Goal: Task Accomplishment & Management: Complete application form

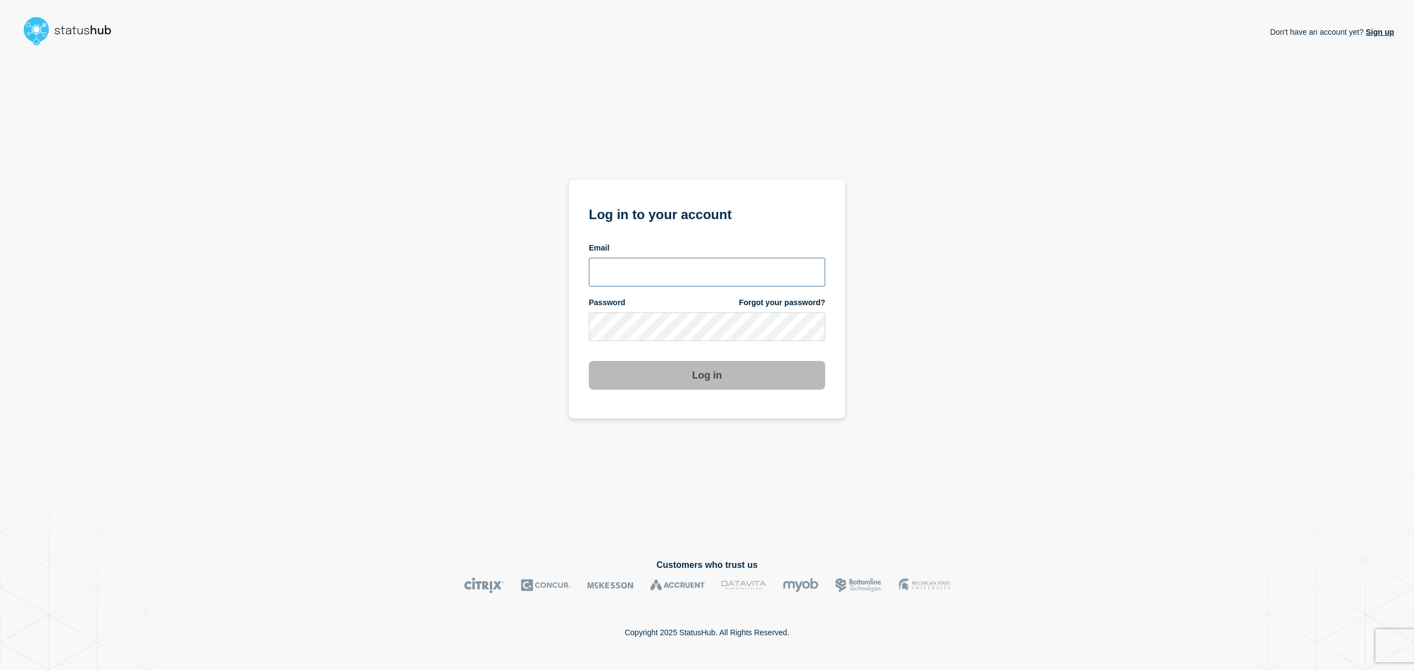
type input "[EMAIL_ADDRESS][DOMAIN_NAME]"
click at [690, 375] on button "Log in" at bounding box center [707, 375] width 236 height 29
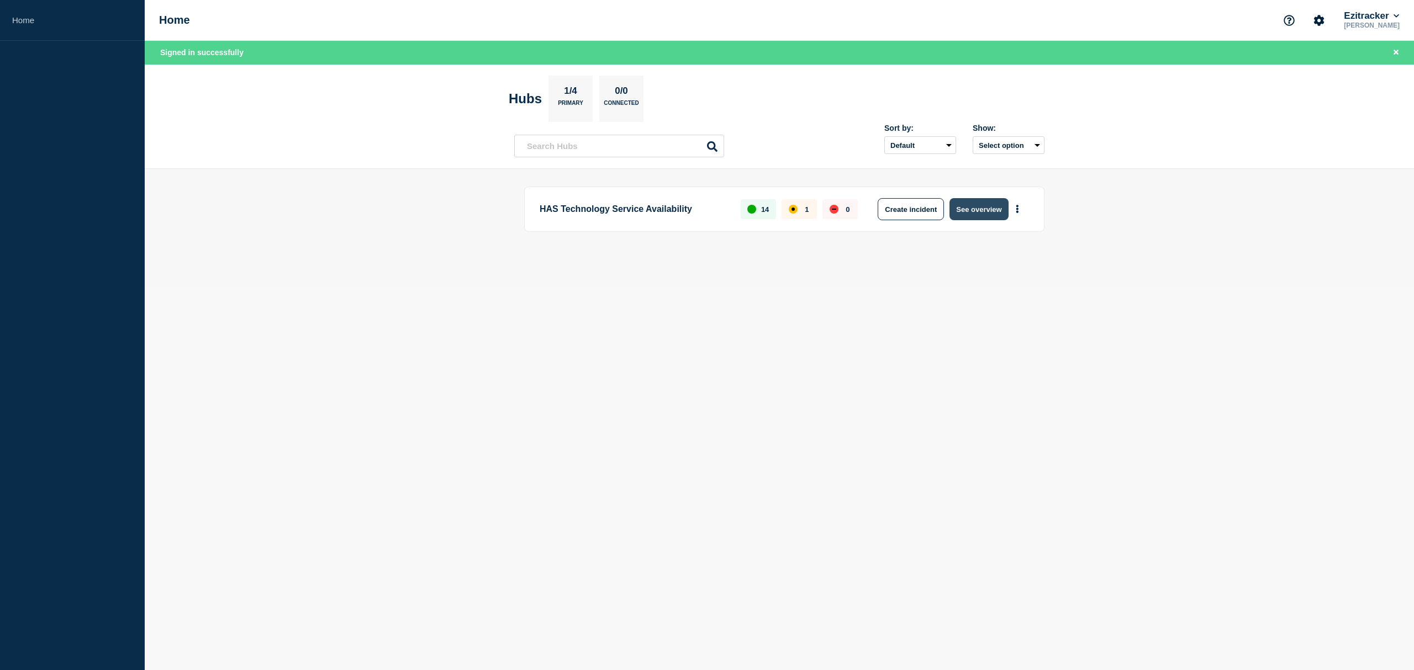
click at [984, 207] on button "See overview" at bounding box center [978, 209] width 59 height 22
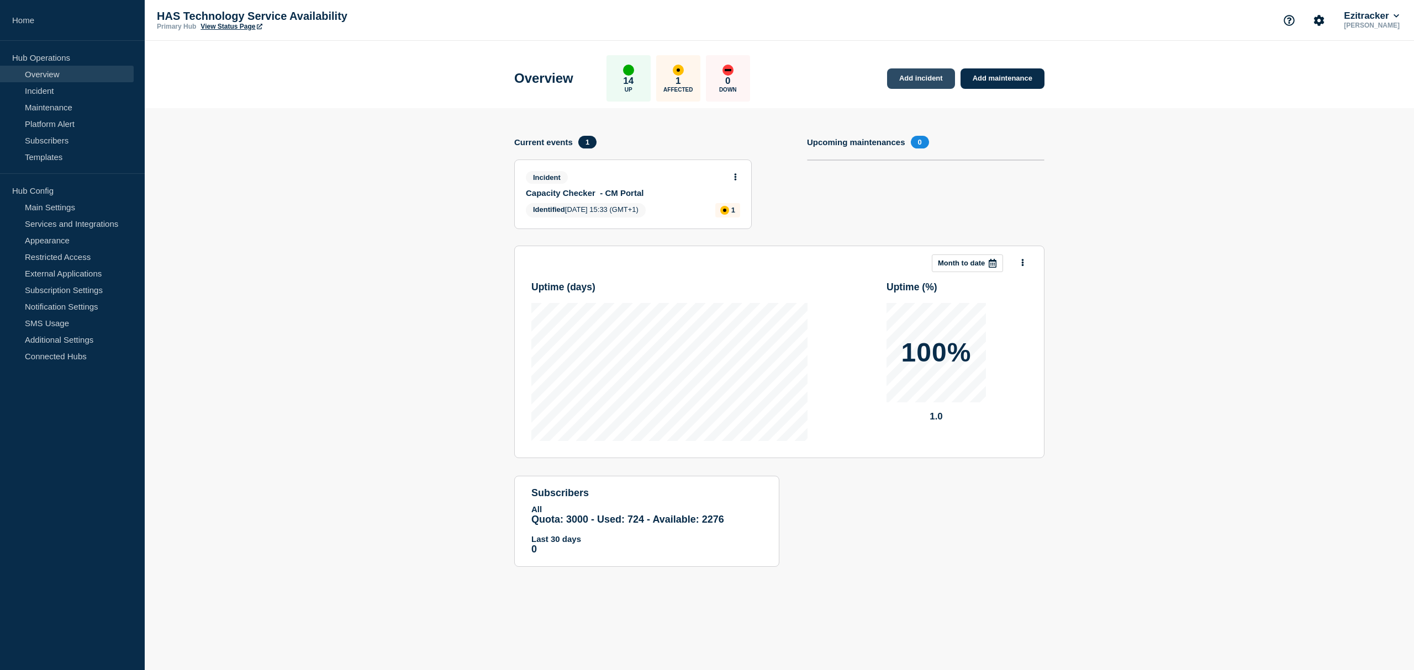
click at [922, 76] on link "Add incident" at bounding box center [921, 78] width 68 height 20
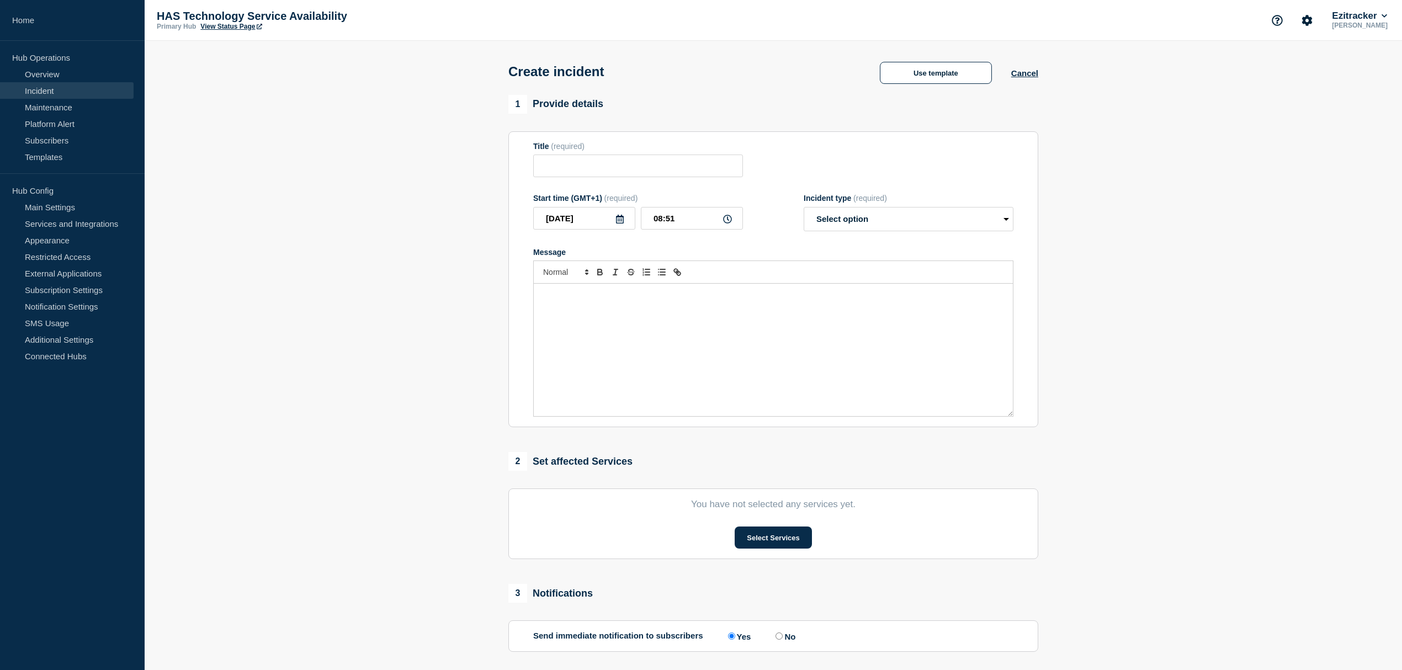
click at [580, 300] on p "Message" at bounding box center [773, 295] width 463 height 10
click at [570, 162] on input "Title" at bounding box center [638, 166] width 210 height 23
click at [573, 162] on input "Title" at bounding box center [638, 166] width 210 height 23
paste input "CM Mobile Access"
type input "CM Mobile Access"
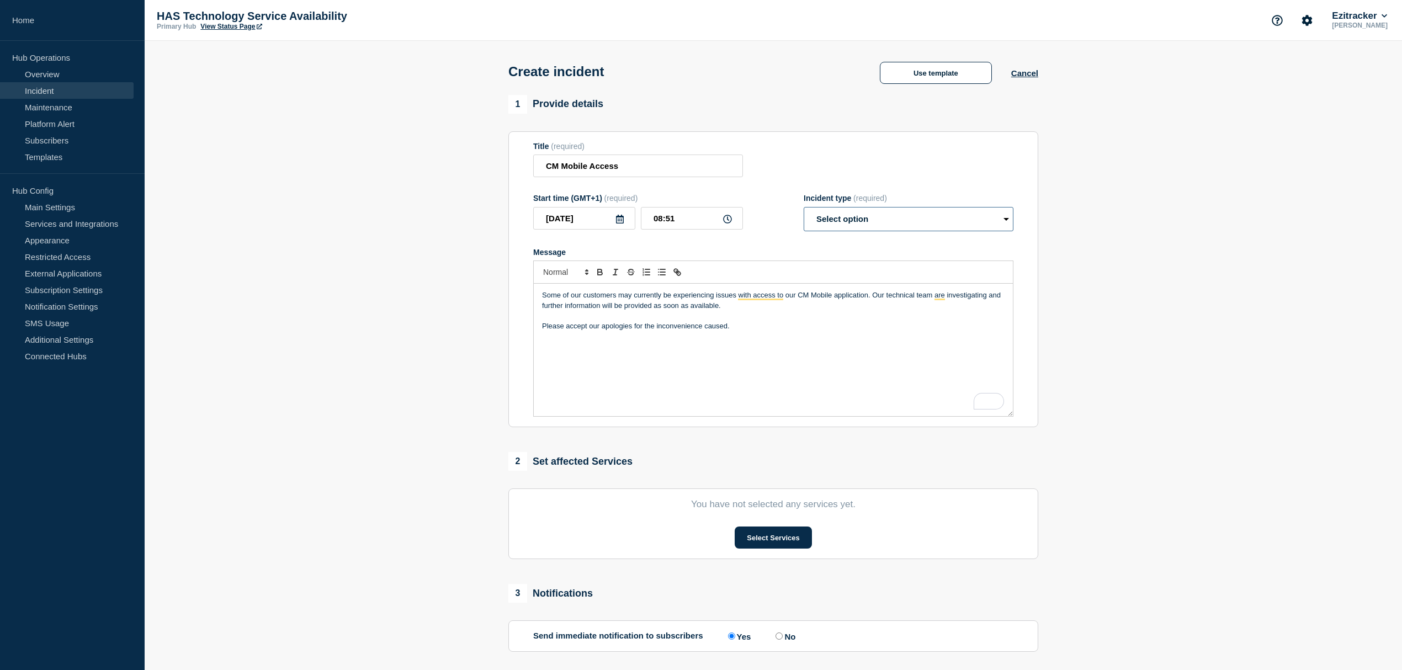
click at [897, 221] on select "Select option Investigating Identified Monitoring" at bounding box center [909, 219] width 210 height 24
select select "investigating"
click at [804, 210] on select "Select option Investigating Identified Monitoring" at bounding box center [909, 219] width 210 height 24
click at [727, 220] on icon at bounding box center [727, 219] width 9 height 9
click at [725, 221] on icon at bounding box center [727, 219] width 9 height 9
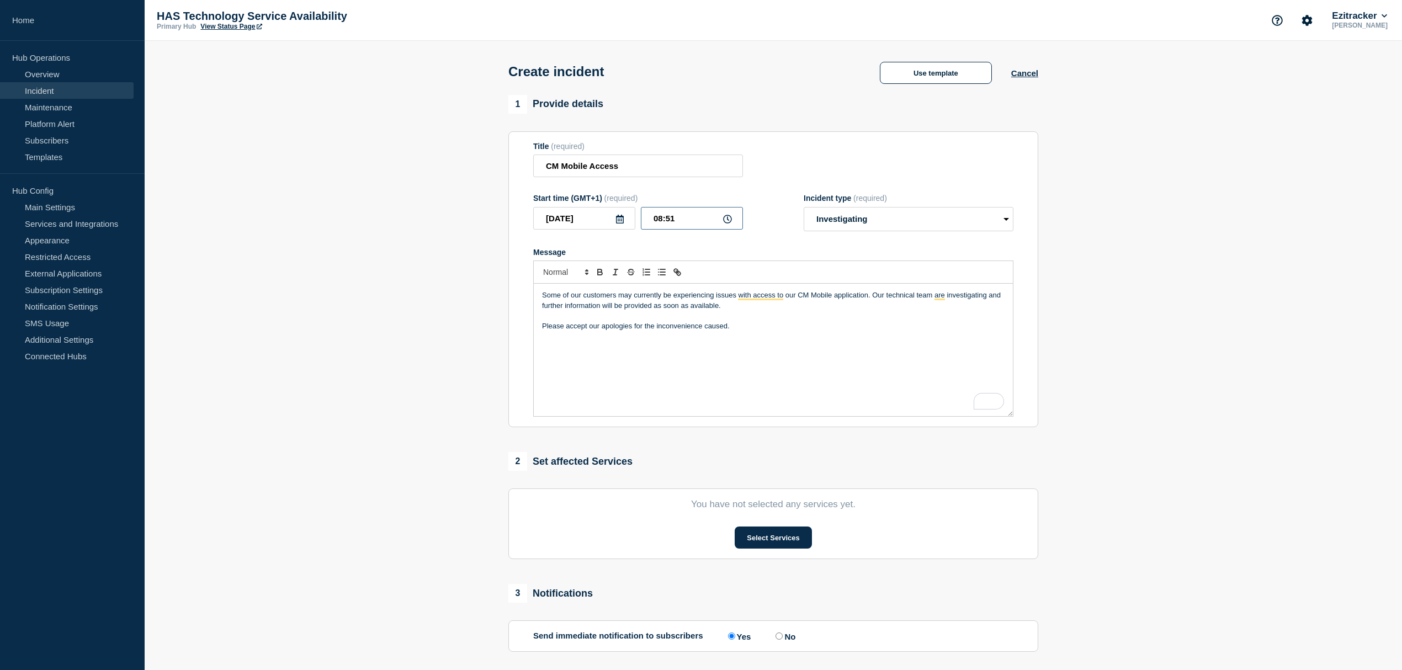
click at [676, 219] on input "08:51" at bounding box center [692, 218] width 102 height 23
type input "08:40"
click at [765, 391] on div "Some of our customers may currently be experiencing issues with access to our C…" at bounding box center [773, 350] width 479 height 133
click at [781, 533] on button "Select Services" at bounding box center [773, 538] width 77 height 22
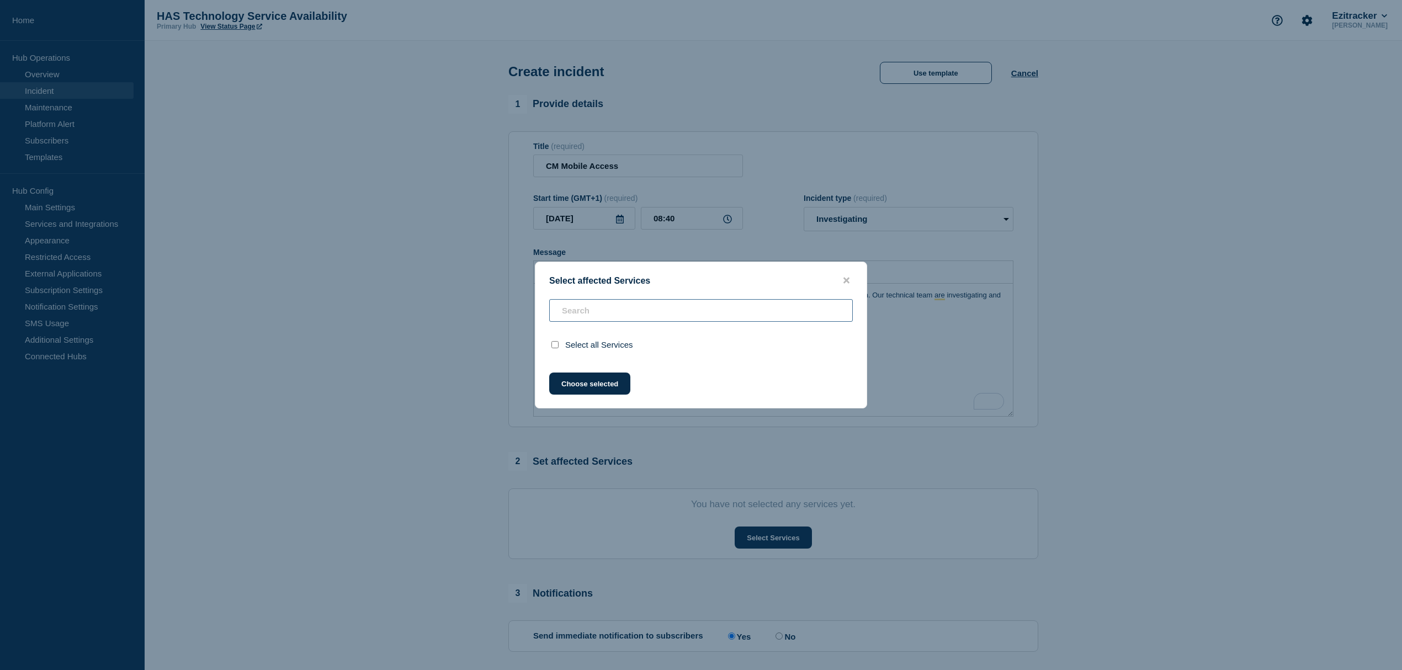
click at [574, 303] on input "text" at bounding box center [701, 310] width 304 height 23
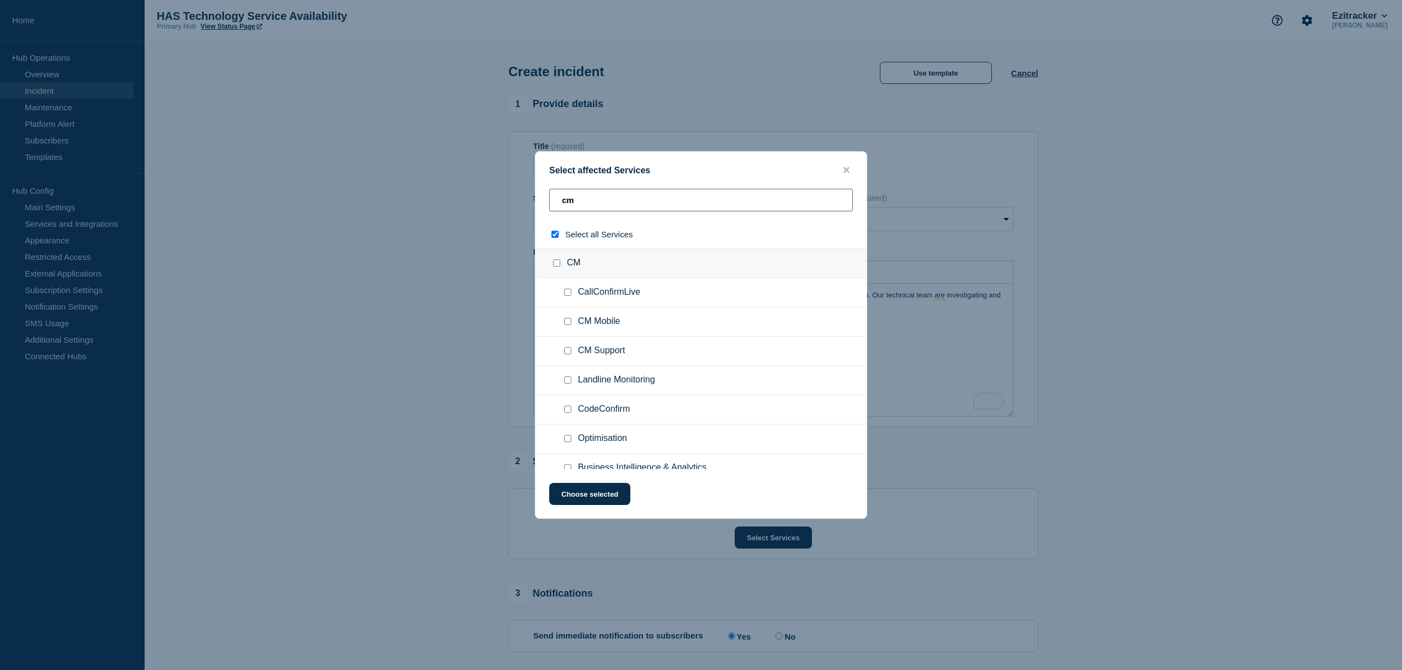
type input "cmm"
checkbox input "true"
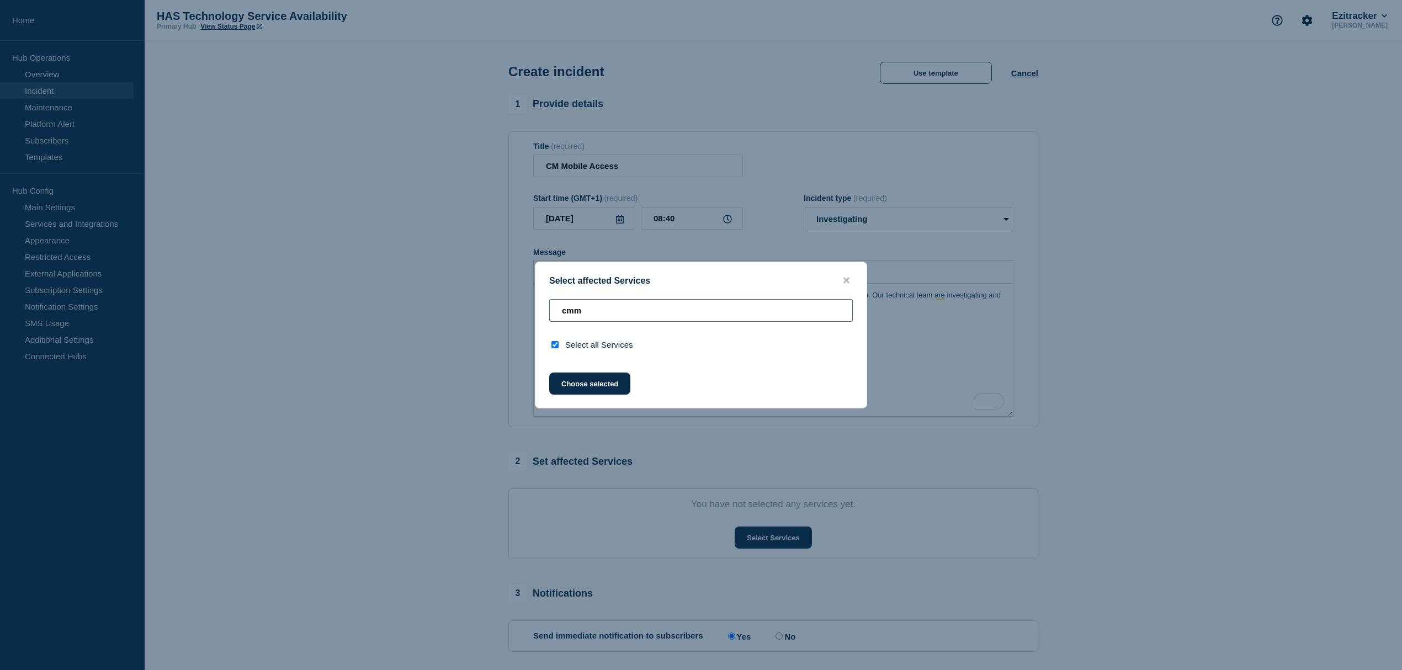
type input "cm"
checkbox input "false"
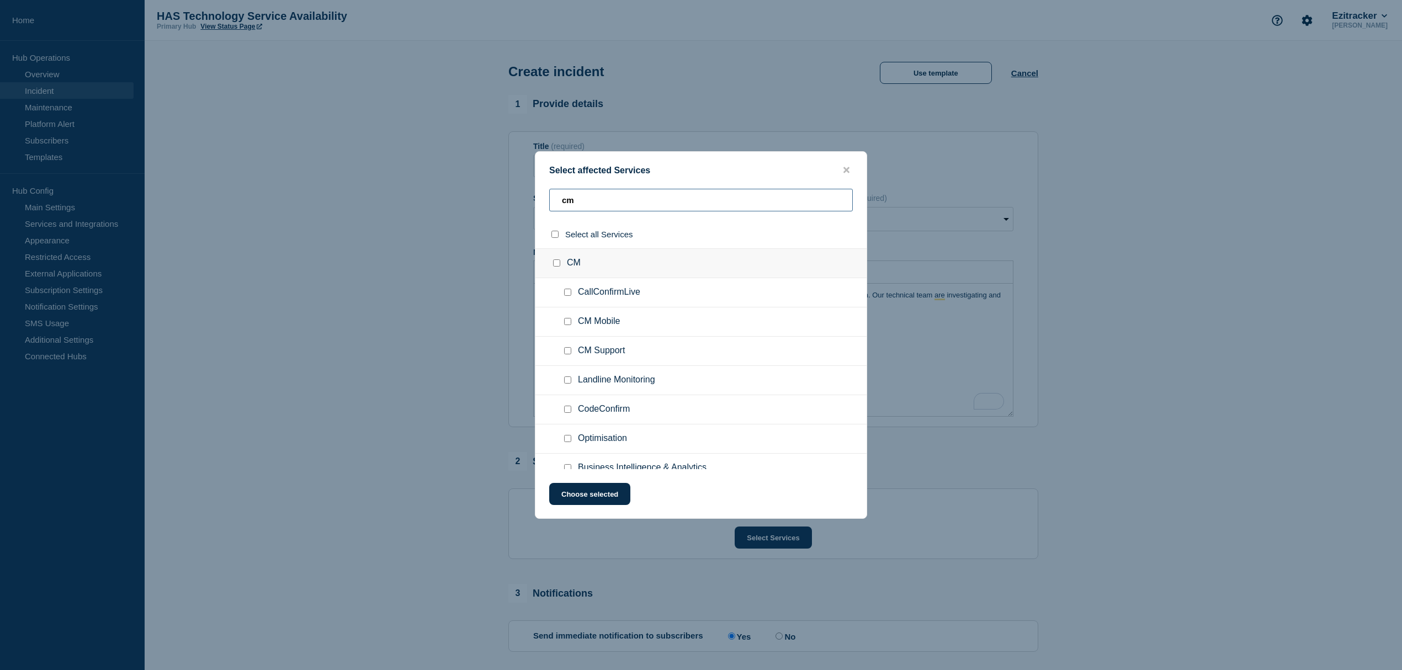
type input "cm"
click at [576, 322] on div at bounding box center [570, 321] width 16 height 11
click at [566, 321] on input "CM Mobile checkbox" at bounding box center [567, 321] width 7 height 7
checkbox input "true"
click at [599, 490] on button "Choose selected" at bounding box center [589, 494] width 81 height 22
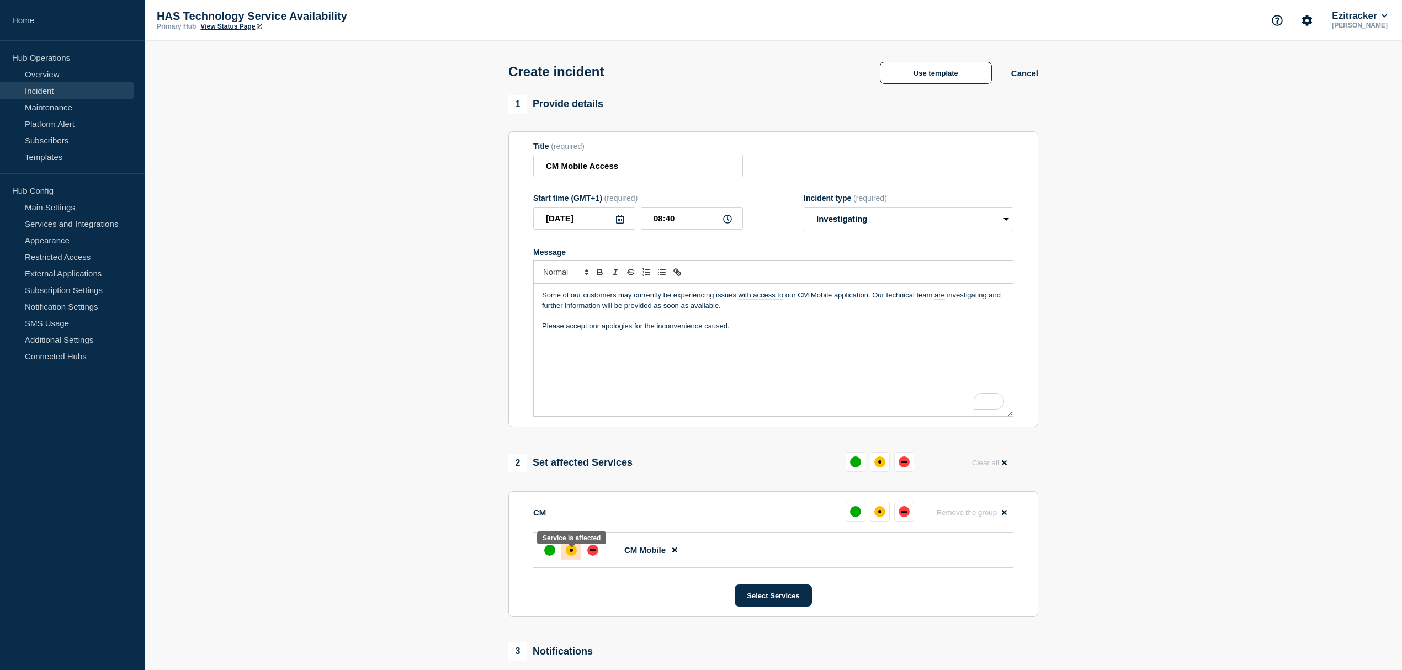
click at [565, 559] on div at bounding box center [572, 551] width 20 height 20
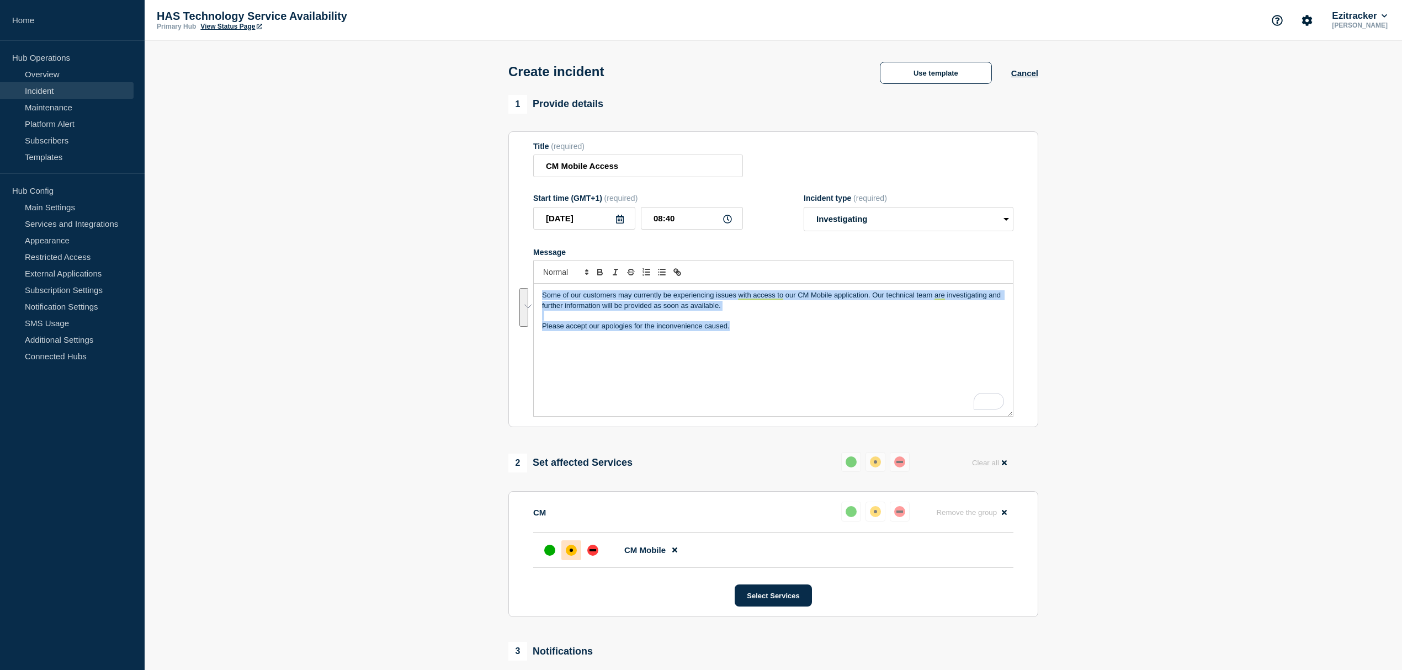
drag, startPoint x: 754, startPoint y: 325, endPoint x: 521, endPoint y: 275, distance: 237.7
click at [521, 275] on section "Title (required) CM Mobile Access Start time (GMT+1) (required) 2025-10-09 08:4…" at bounding box center [774, 279] width 530 height 297
copy div "Some of our customers may currently be experiencing issues with access to our C…"
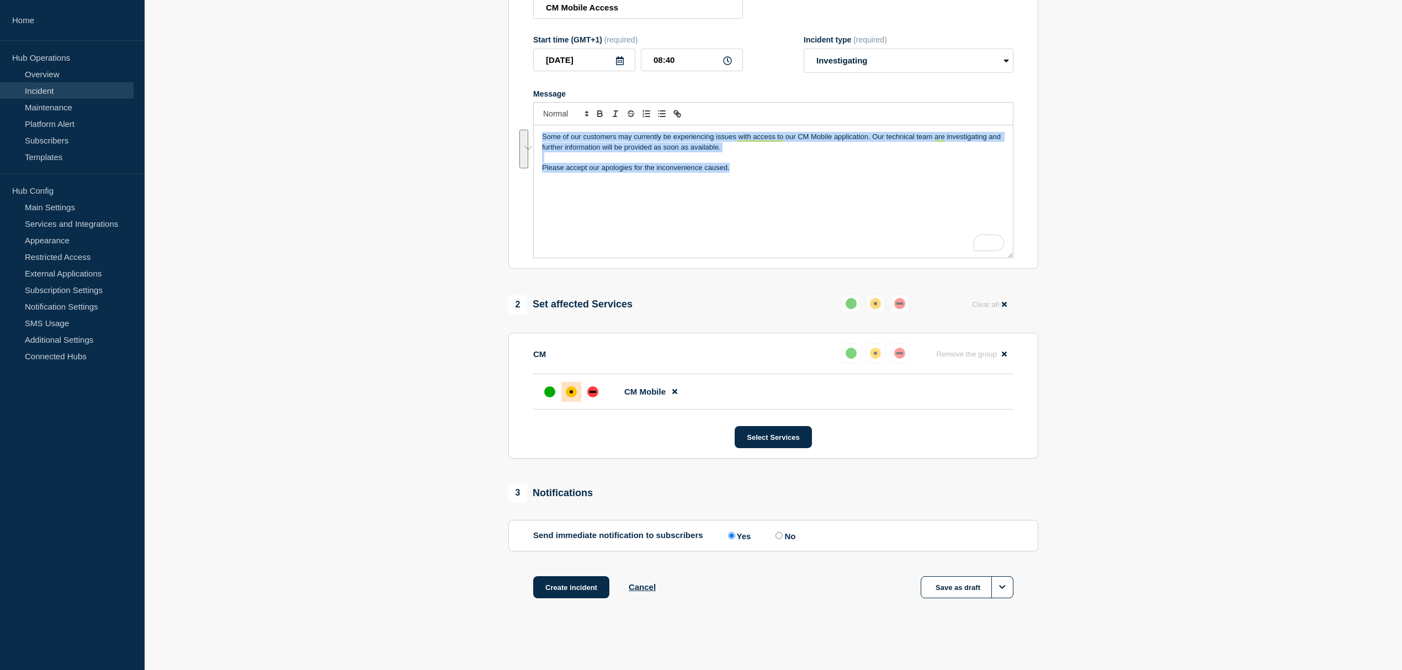
scroll to position [166, 0]
click at [569, 585] on button "Create incident" at bounding box center [571, 587] width 76 height 22
